Goal: Task Accomplishment & Management: Use online tool/utility

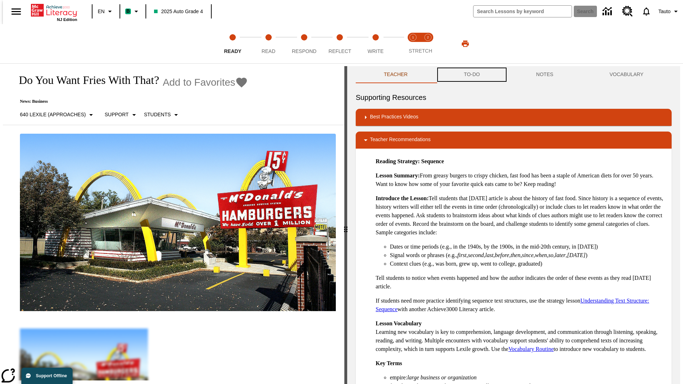
click at [472, 75] on button "TO-DO" at bounding box center [472, 74] width 72 height 17
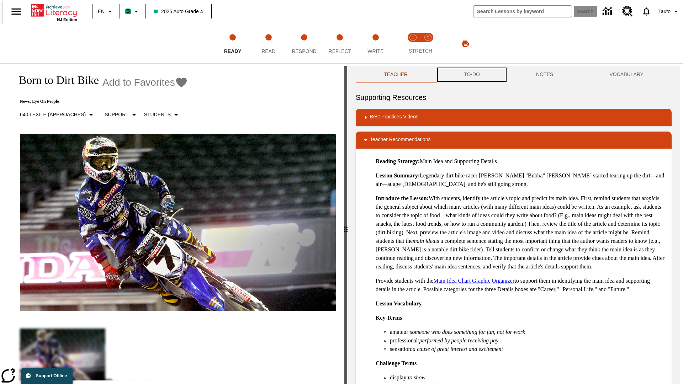
click at [472, 75] on button "TO-DO" at bounding box center [472, 74] width 72 height 17
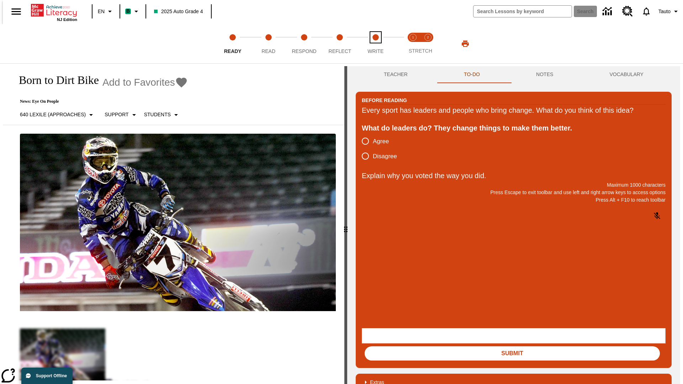
click at [376, 44] on span "Write" at bounding box center [376, 48] width 16 height 13
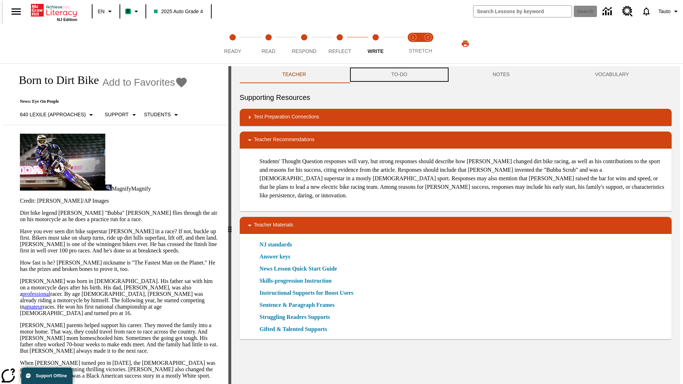
scroll to position [0, 0]
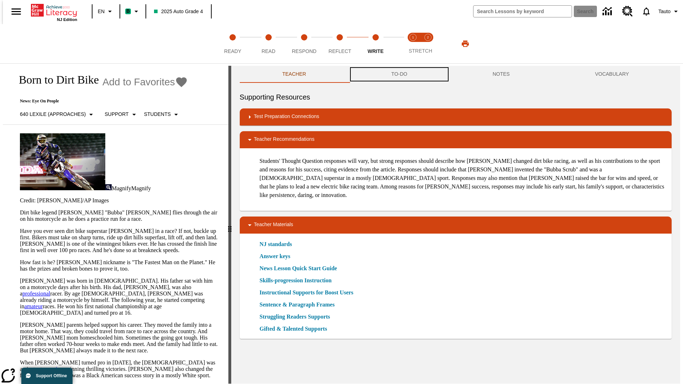
click at [399, 75] on button "TO-DO" at bounding box center [399, 74] width 101 height 17
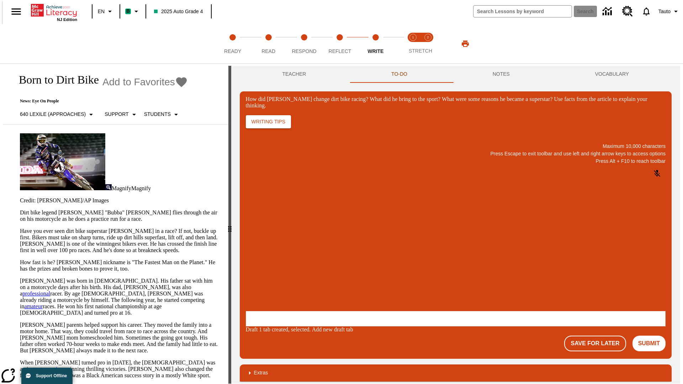
scroll to position [0, 0]
click at [599, 336] on button "Save For Later" at bounding box center [596, 344] width 62 height 16
